Goal: Check status

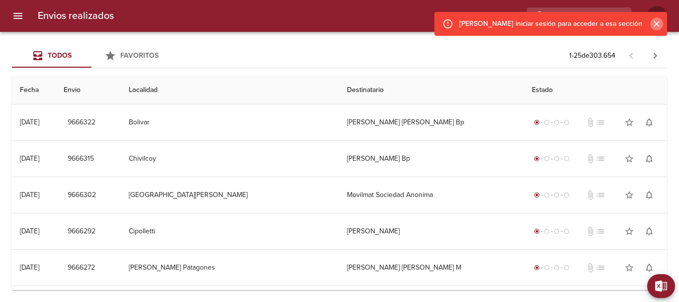
click at [657, 21] on icon "Cerrar" at bounding box center [656, 24] width 10 height 10
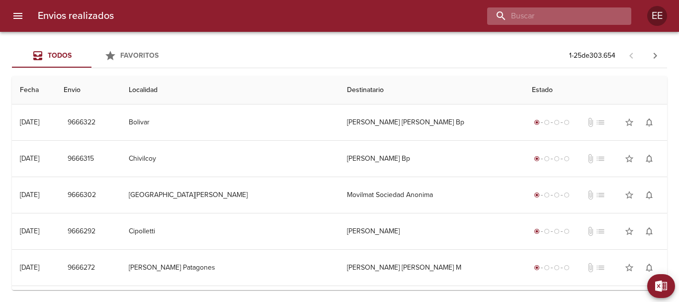
click at [575, 17] on input "buscar" at bounding box center [550, 15] width 127 height 17
paste input "[PERSON_NAME]"
type input "[PERSON_NAME]"
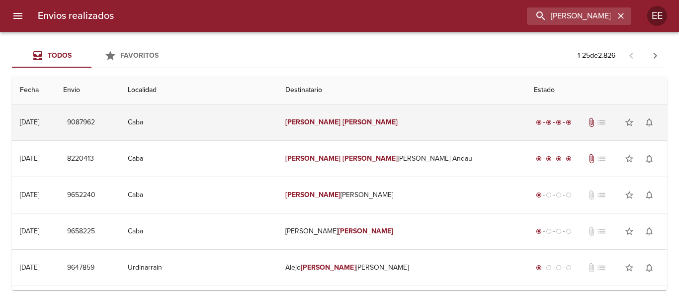
click at [343, 122] on em "[PERSON_NAME]" at bounding box center [369, 122] width 55 height 8
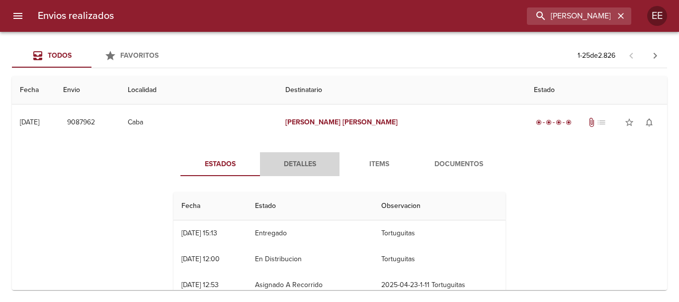
click at [302, 163] on span "Detalles" at bounding box center [300, 164] width 68 height 12
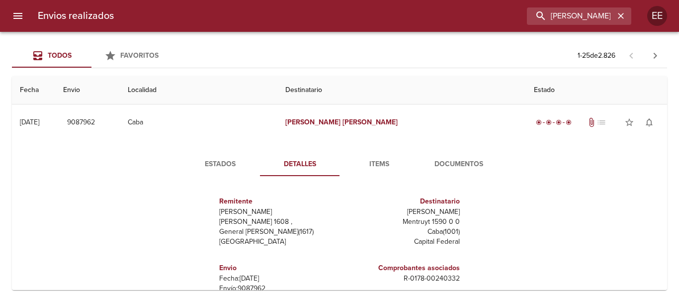
click at [452, 162] on span "Documentos" at bounding box center [459, 164] width 68 height 12
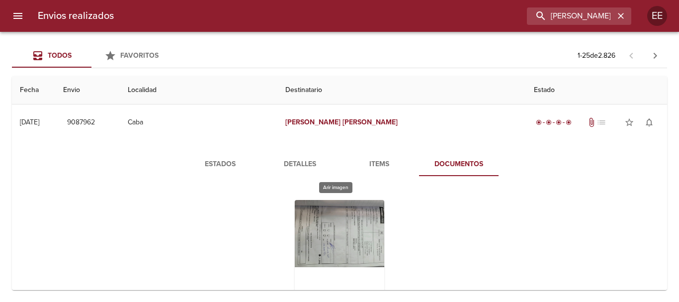
click at [353, 236] on div "Tabla de envíos del cliente" at bounding box center [339, 262] width 89 height 124
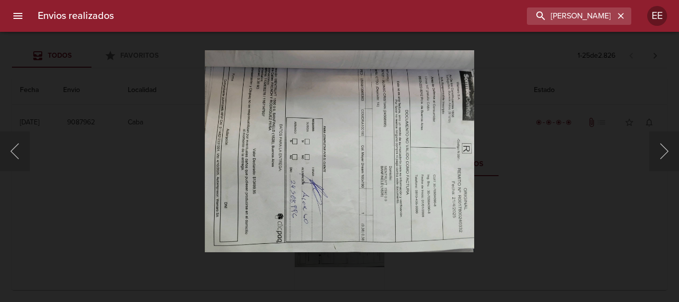
click at [442, 231] on img "Lightbox" at bounding box center [339, 151] width 269 height 202
click at [11, 150] on button "Anterior" at bounding box center [15, 151] width 30 height 40
click at [131, 76] on div "Lightbox" at bounding box center [339, 151] width 679 height 302
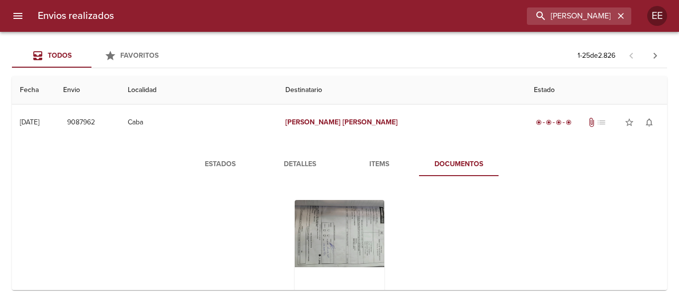
click at [217, 164] on span "Estados" at bounding box center [220, 164] width 68 height 12
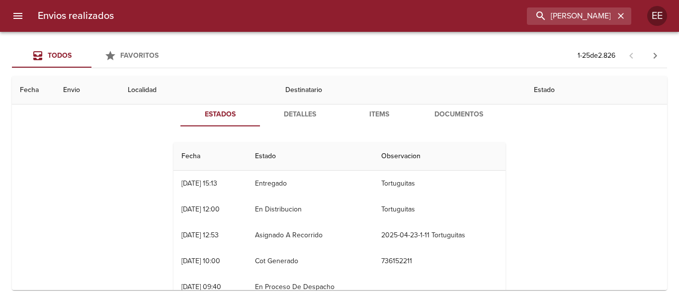
scroll to position [99, 0]
